Goal: Task Accomplishment & Management: Understand process/instructions

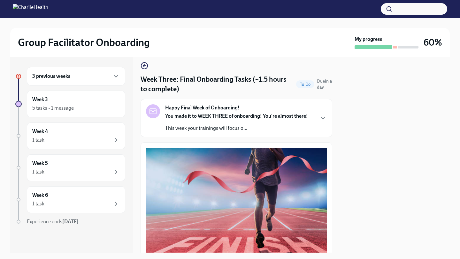
scroll to position [5, 0]
click at [71, 78] on div "3 previous weeks" at bounding box center [75, 76] width 87 height 8
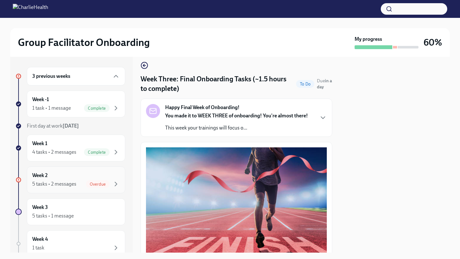
click at [84, 171] on div "Week 2 5 tasks • 2 messages Overdue" at bounding box center [76, 180] width 98 height 27
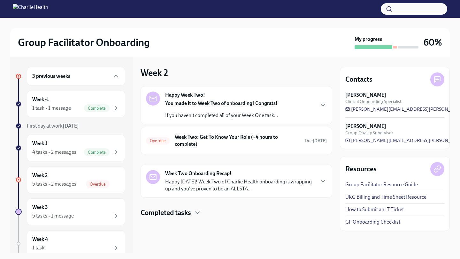
click at [186, 213] on h4 "Completed tasks" at bounding box center [165, 213] width 50 height 10
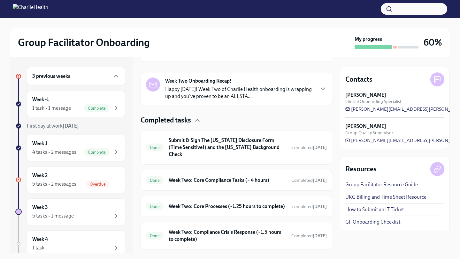
scroll to position [109, 0]
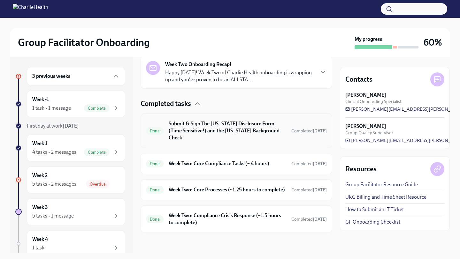
click at [199, 117] on div "Done Submit & Sign The [US_STATE] Disclosure Form (Time Sensitive!) and the [US…" at bounding box center [236, 131] width 192 height 34
click at [101, 181] on div "Overdue" at bounding box center [98, 184] width 24 height 8
click at [98, 179] on div "Week 2 5 tasks • 2 messages Overdue" at bounding box center [75, 180] width 87 height 16
click at [248, 76] on p "Happy [DATE]! Week Two of Charlie Health onboarding is wrapping up and you've p…" at bounding box center [239, 76] width 149 height 14
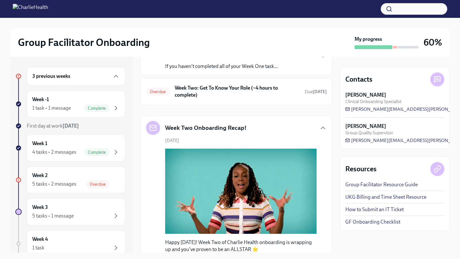
scroll to position [26, 0]
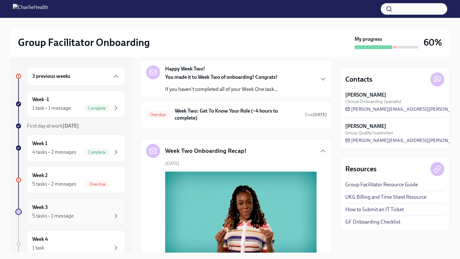
click at [72, 213] on div "5 tasks • 1 message" at bounding box center [52, 216] width 41 height 7
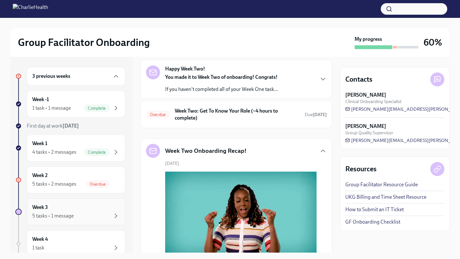
scroll to position [64, 0]
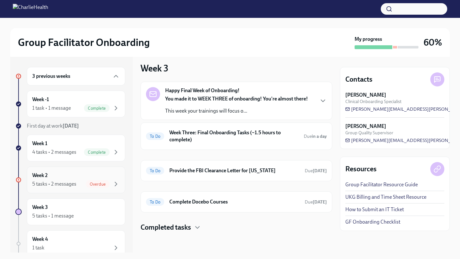
click at [76, 185] on div "5 tasks • 2 messages Overdue" at bounding box center [75, 184] width 87 height 8
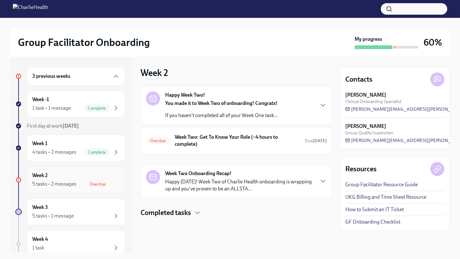
click at [76, 185] on div "5 tasks • 2 messages Overdue" at bounding box center [75, 184] width 87 height 8
click at [50, 176] on div "Week 2 5 tasks • 2 messages Overdue" at bounding box center [75, 180] width 87 height 16
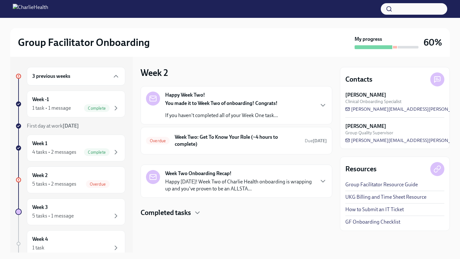
click at [184, 216] on h4 "Completed tasks" at bounding box center [165, 213] width 50 height 10
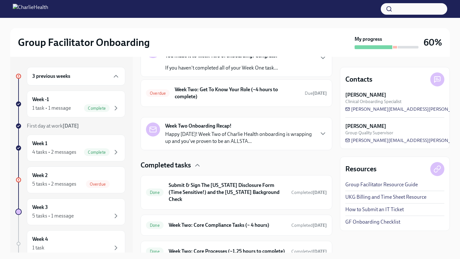
scroll to position [49, 0]
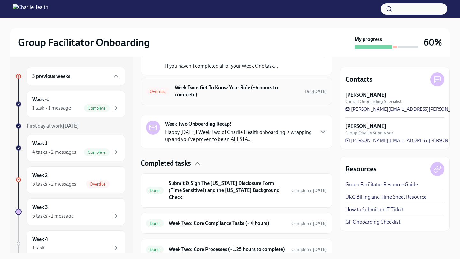
click at [250, 92] on h6 "Week Two: Get To Know Your Role (~4 hours to complete)" at bounding box center [237, 91] width 125 height 14
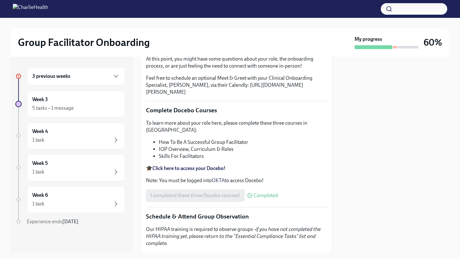
scroll to position [192, 0]
click at [90, 103] on div "Week 3 5 tasks • 1 message" at bounding box center [75, 104] width 87 height 16
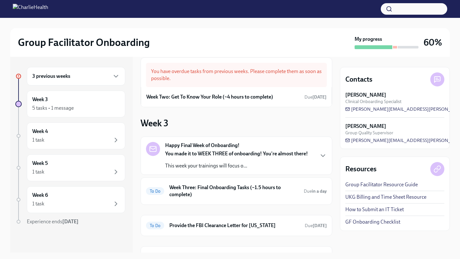
scroll to position [8, 0]
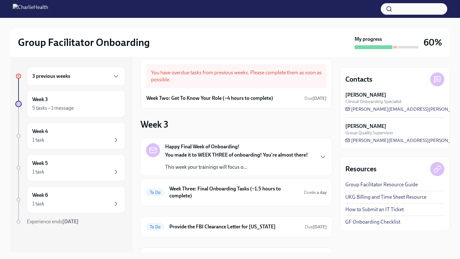
click at [244, 74] on div "You have overdue tasks from previous weeks. Please complete them as soon as pos…" at bounding box center [236, 76] width 181 height 24
click at [313, 97] on strong "[DATE]" at bounding box center [319, 98] width 14 height 5
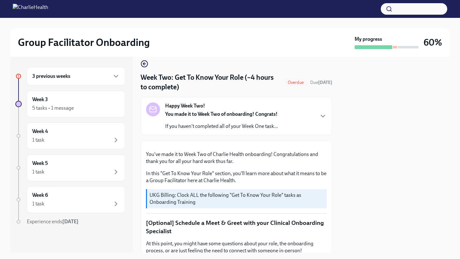
scroll to position [7, 0]
click at [222, 123] on p "If you haven't completed all of your Week One task..." at bounding box center [221, 126] width 113 height 7
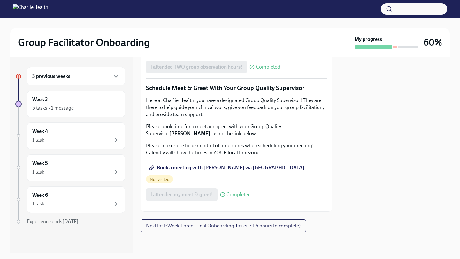
scroll to position [834, 0]
click at [198, 224] on span "Next task : Week Three: Final Onboarding Tasks (~1.5 hours to complete)" at bounding box center [223, 226] width 154 height 6
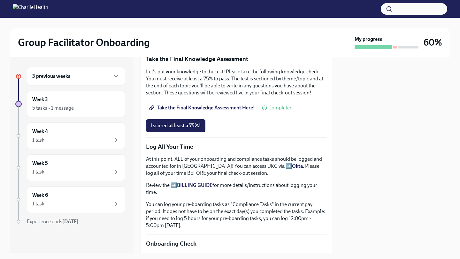
scroll to position [506, 0]
click at [187, 130] on span "I scored at least a 75%!" at bounding box center [175, 126] width 50 height 6
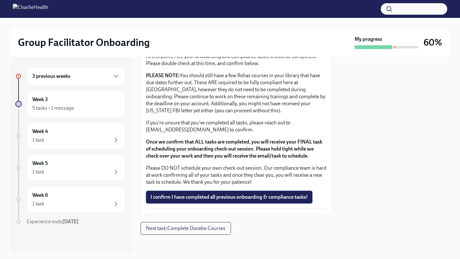
scroll to position [543, 0]
click at [201, 199] on span "I confirm I have completed all previous onboarding & compliance tasks!" at bounding box center [228, 197] width 157 height 6
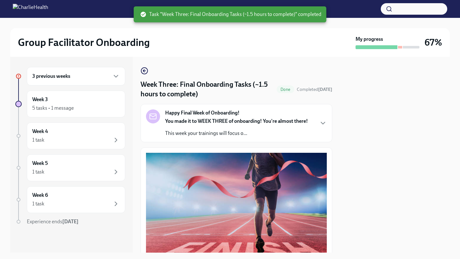
click at [107, 81] on div "3 previous weeks" at bounding box center [76, 76] width 98 height 19
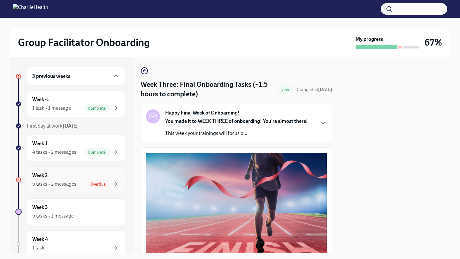
click at [91, 185] on span "Overdue" at bounding box center [98, 184] width 24 height 5
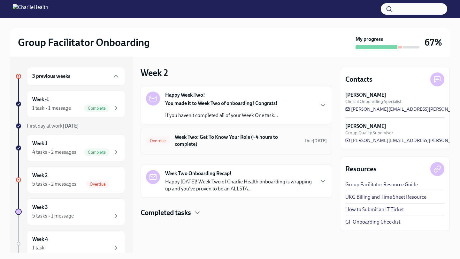
click at [235, 139] on h6 "Week Two: Get To Know Your Role (~4 hours to complete)" at bounding box center [237, 141] width 125 height 14
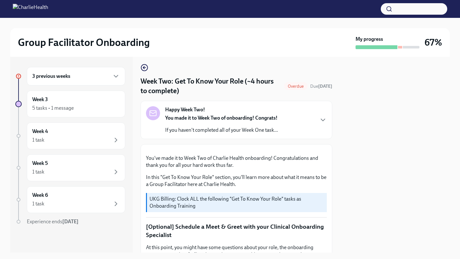
scroll to position [5, 0]
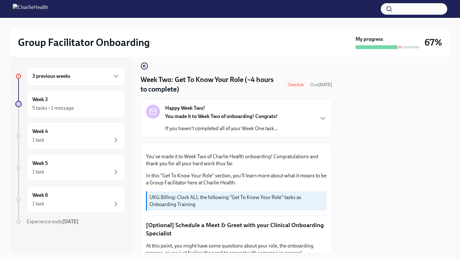
click at [276, 123] on div "You made it to Week Two of onboarding! Congrats! If you haven't completed all o…" at bounding box center [221, 122] width 113 height 19
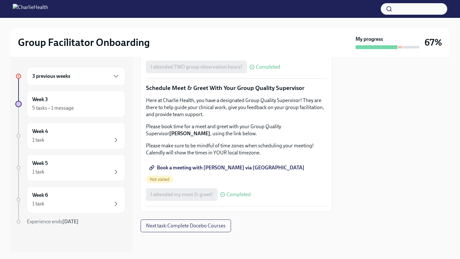
scroll to position [834, 0]
click at [207, 171] on span "Book a meeting with [PERSON_NAME] via [GEOGRAPHIC_DATA]" at bounding box center [227, 168] width 154 height 6
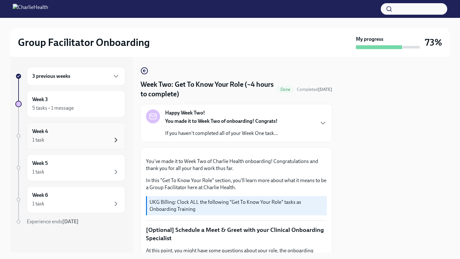
click at [113, 143] on icon "button" at bounding box center [116, 140] width 8 height 8
